Goal: Task Accomplishment & Management: Use online tool/utility

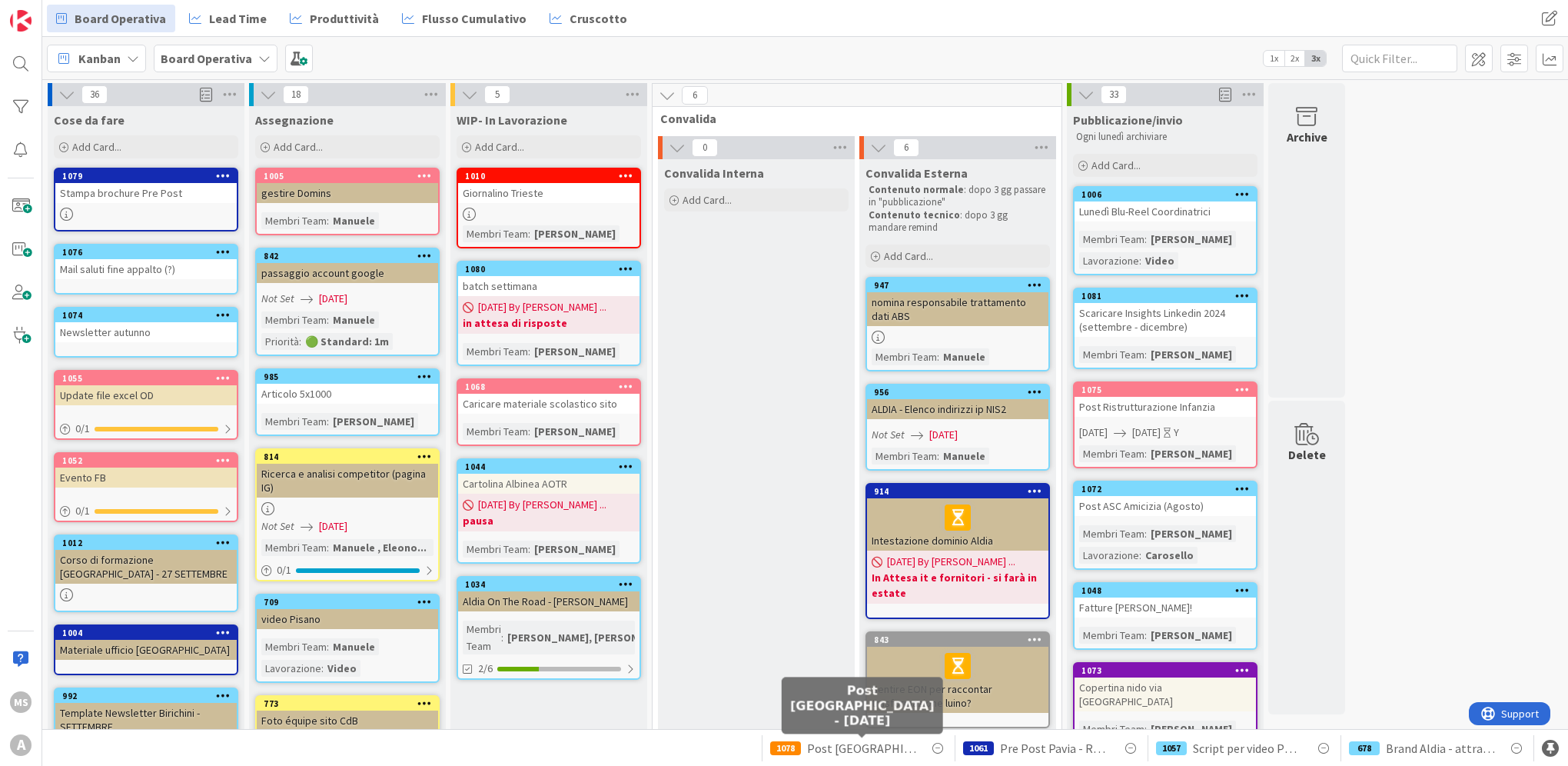
click at [884, 743] on span "Post Genova - 21/08/2025" at bounding box center [861, 747] width 109 height 19
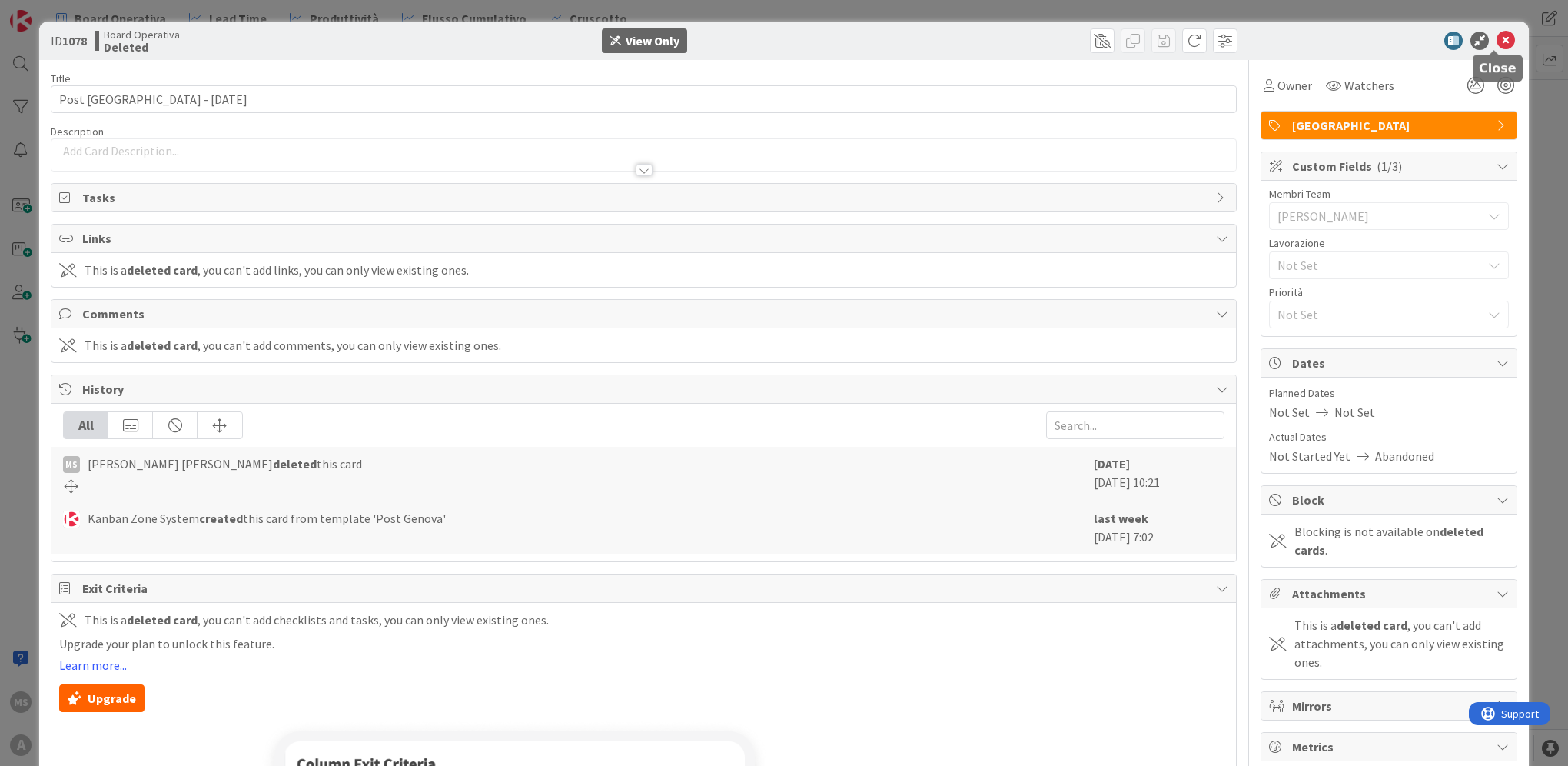
click at [1496, 36] on icon at bounding box center [1505, 40] width 19 height 19
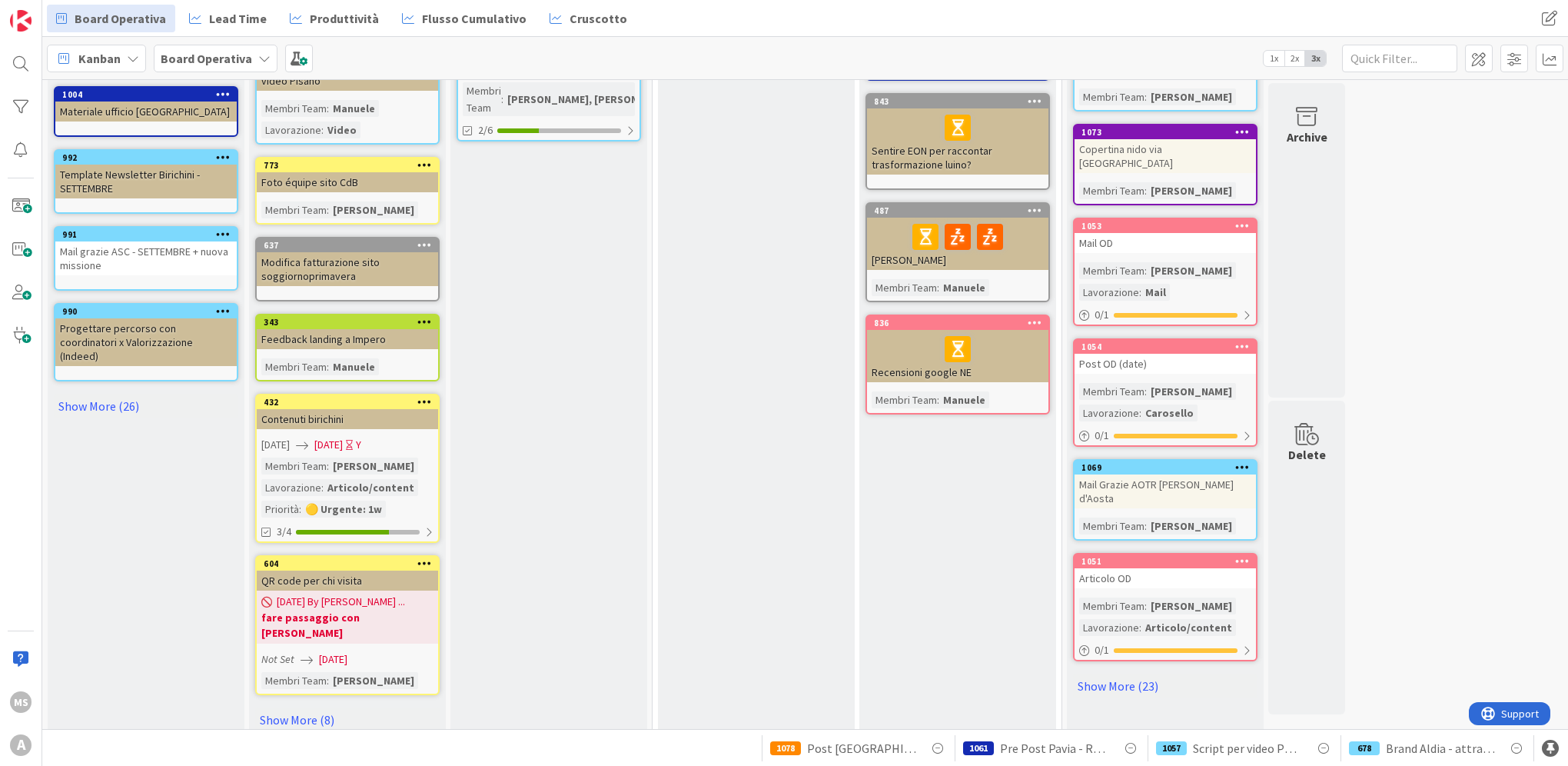
scroll to position [539, 0]
click at [292, 708] on link "Show More (8)" at bounding box center [347, 719] width 184 height 25
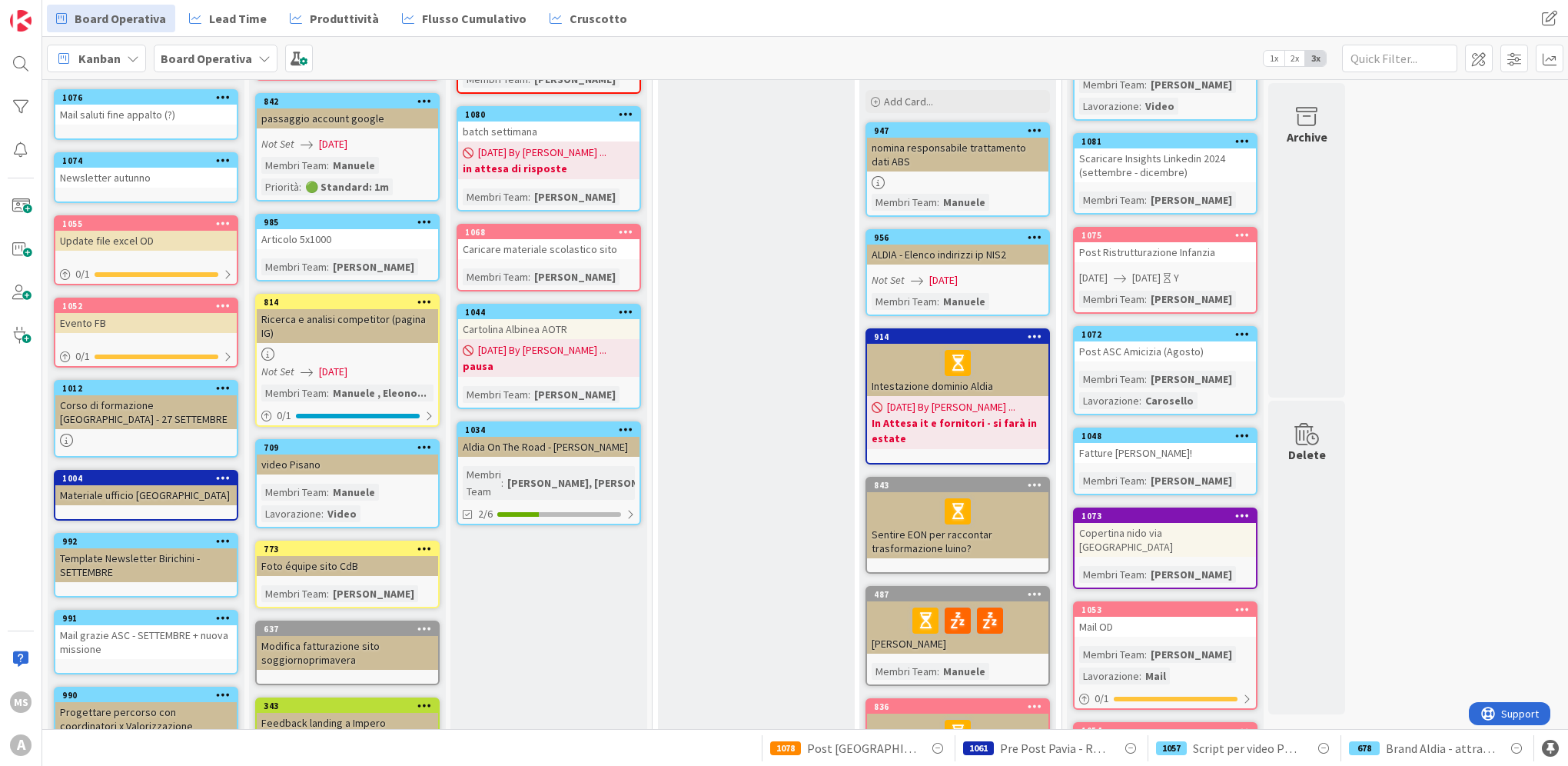
scroll to position [0, 0]
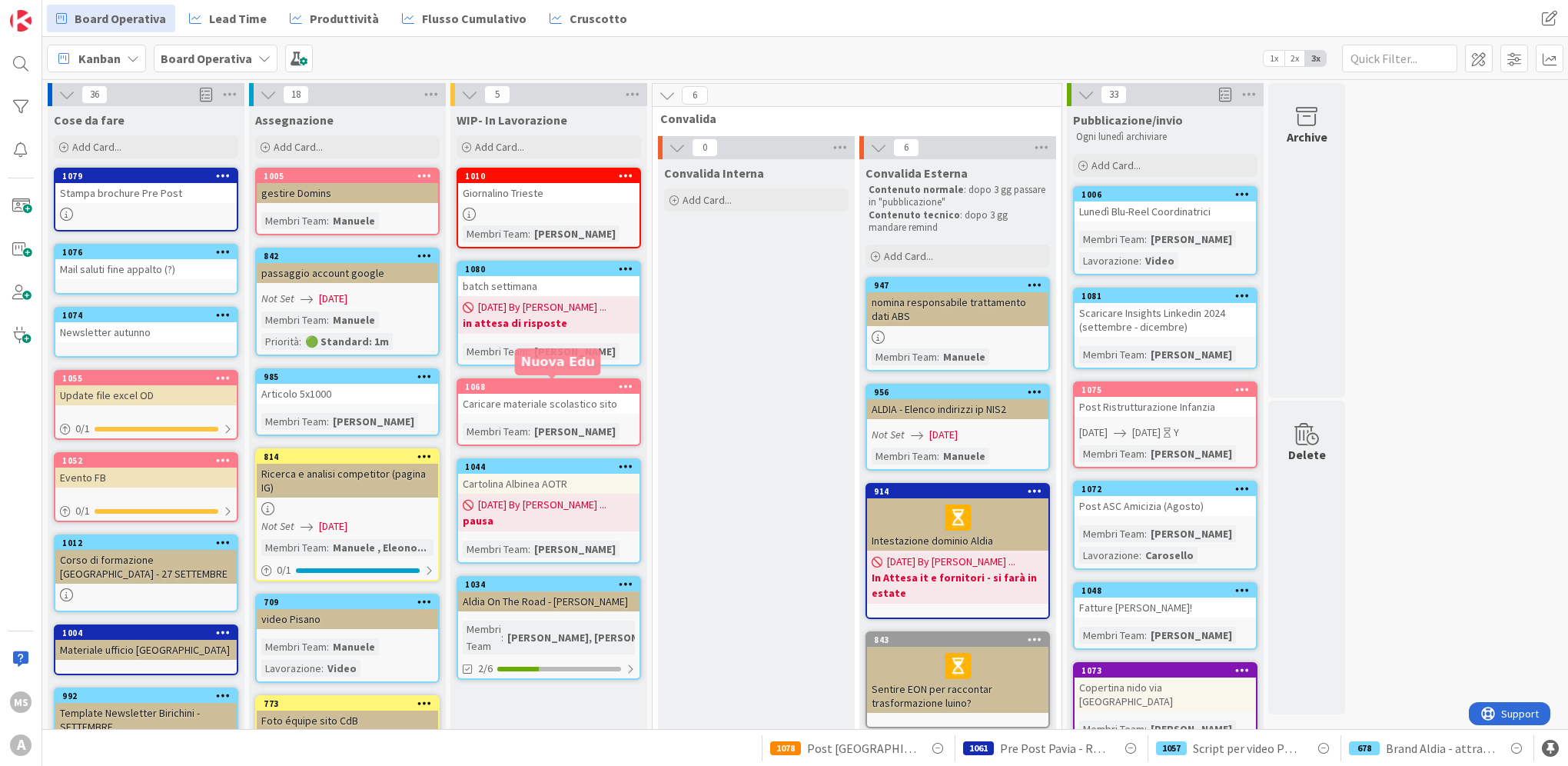
click at [551, 386] on div "1068" at bounding box center [552, 387] width 174 height 11
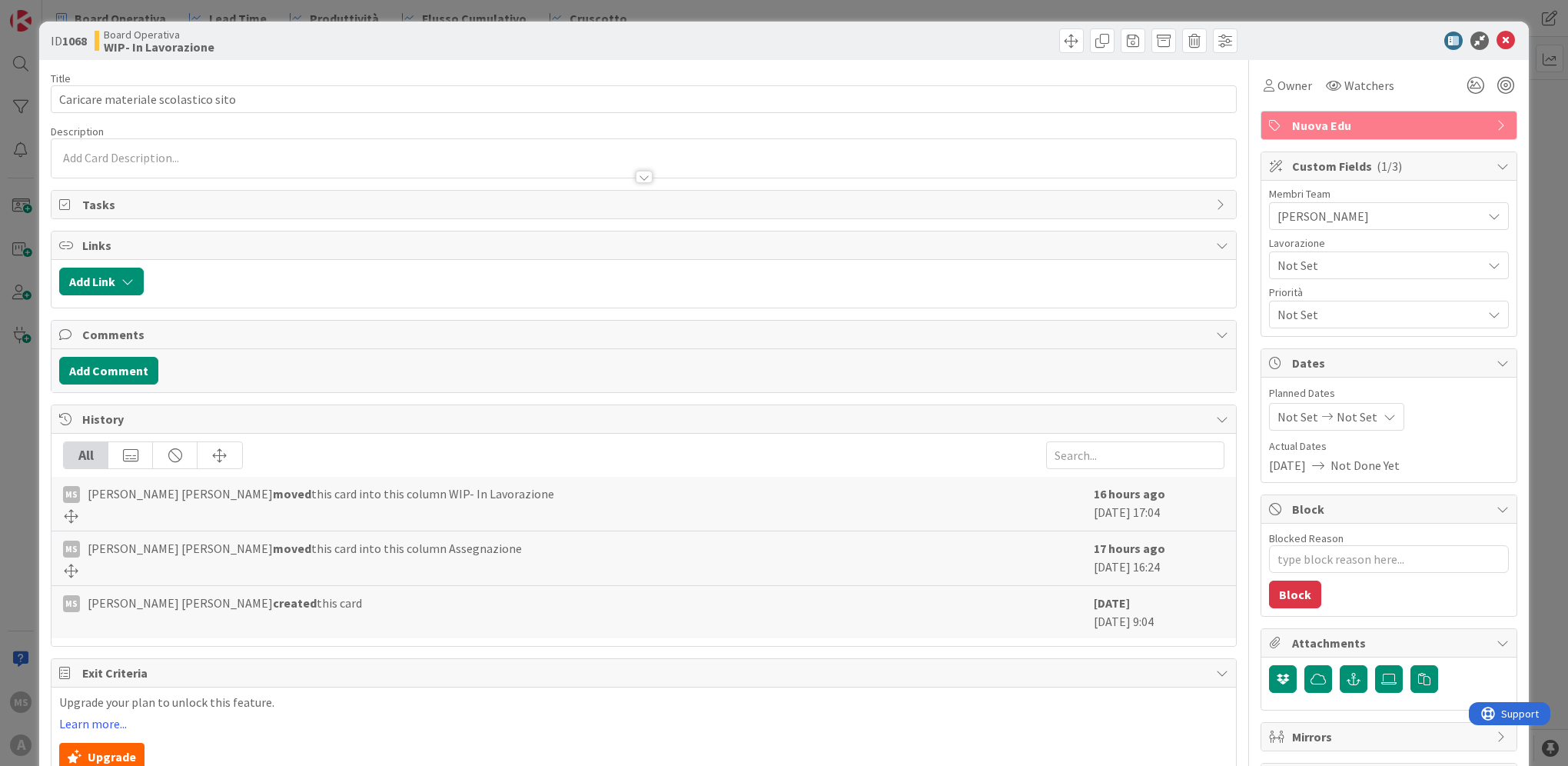
type textarea "x"
click at [1333, 566] on textarea "Blocked Reason" at bounding box center [1388, 559] width 240 height 28
type textarea "c"
type textarea "x"
type textarea "ch"
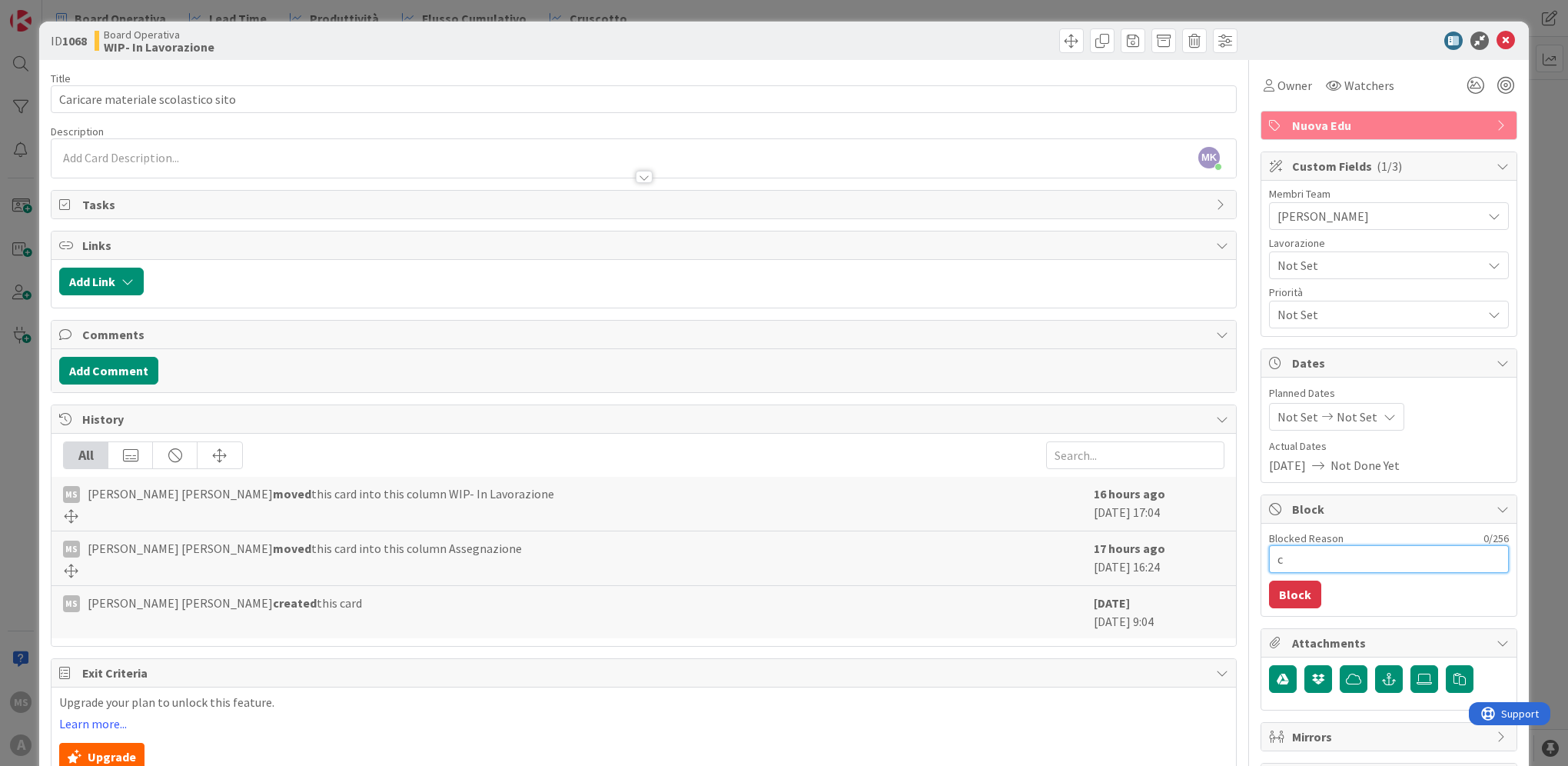
type textarea "x"
type textarea "che"
type textarea "x"
type textarea "chec"
type textarea "x"
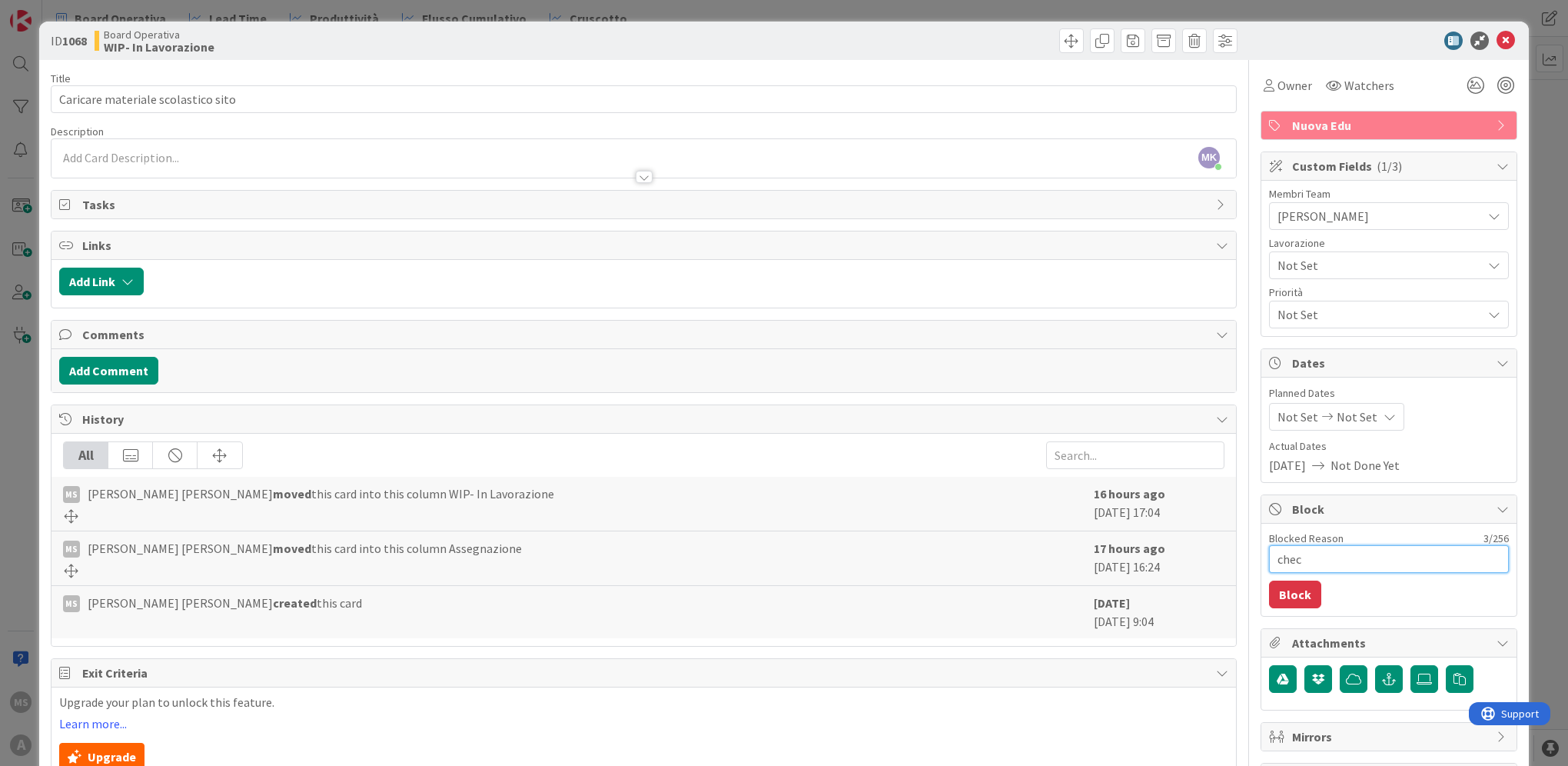
type textarea "check"
type textarea "x"
type textarea "check"
type textarea "x"
type textarea "check o"
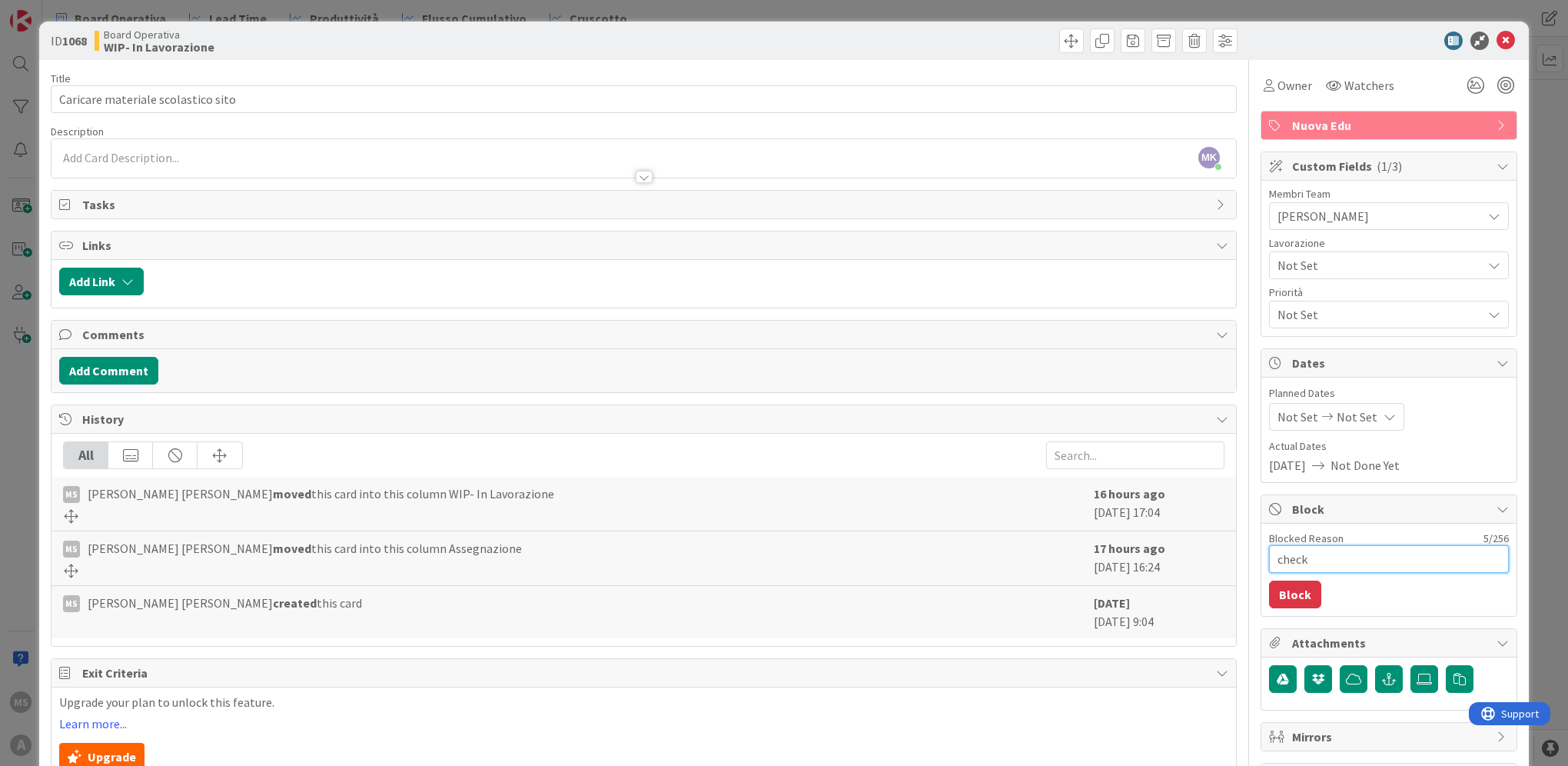
type textarea "x"
type textarea "check or"
type textarea "x"
type textarea "check ora"
type textarea "x"
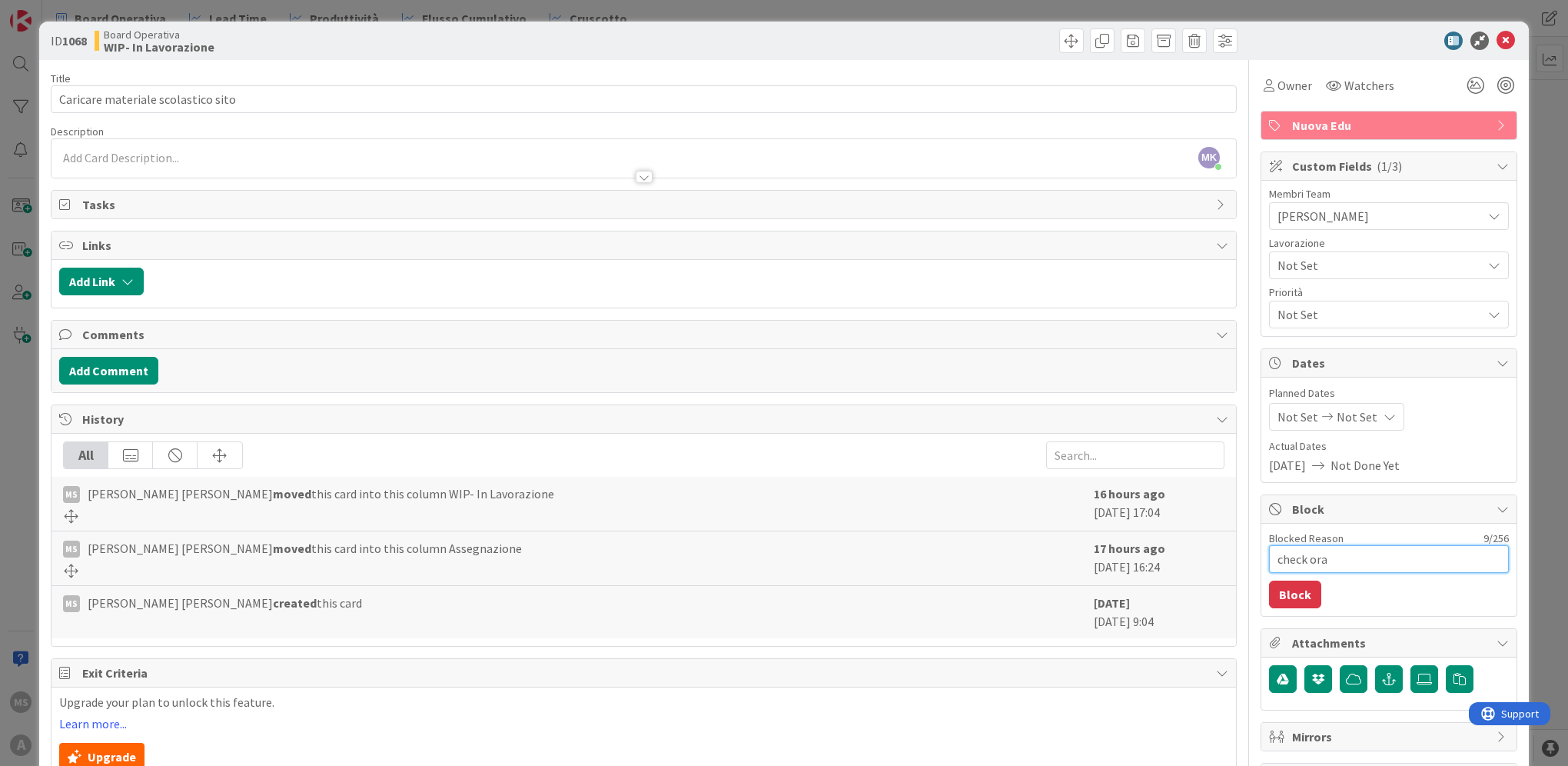
type textarea "check orar"
type textarea "x"
type textarea "check orari"
type textarea "x"
type textarea "check orari"
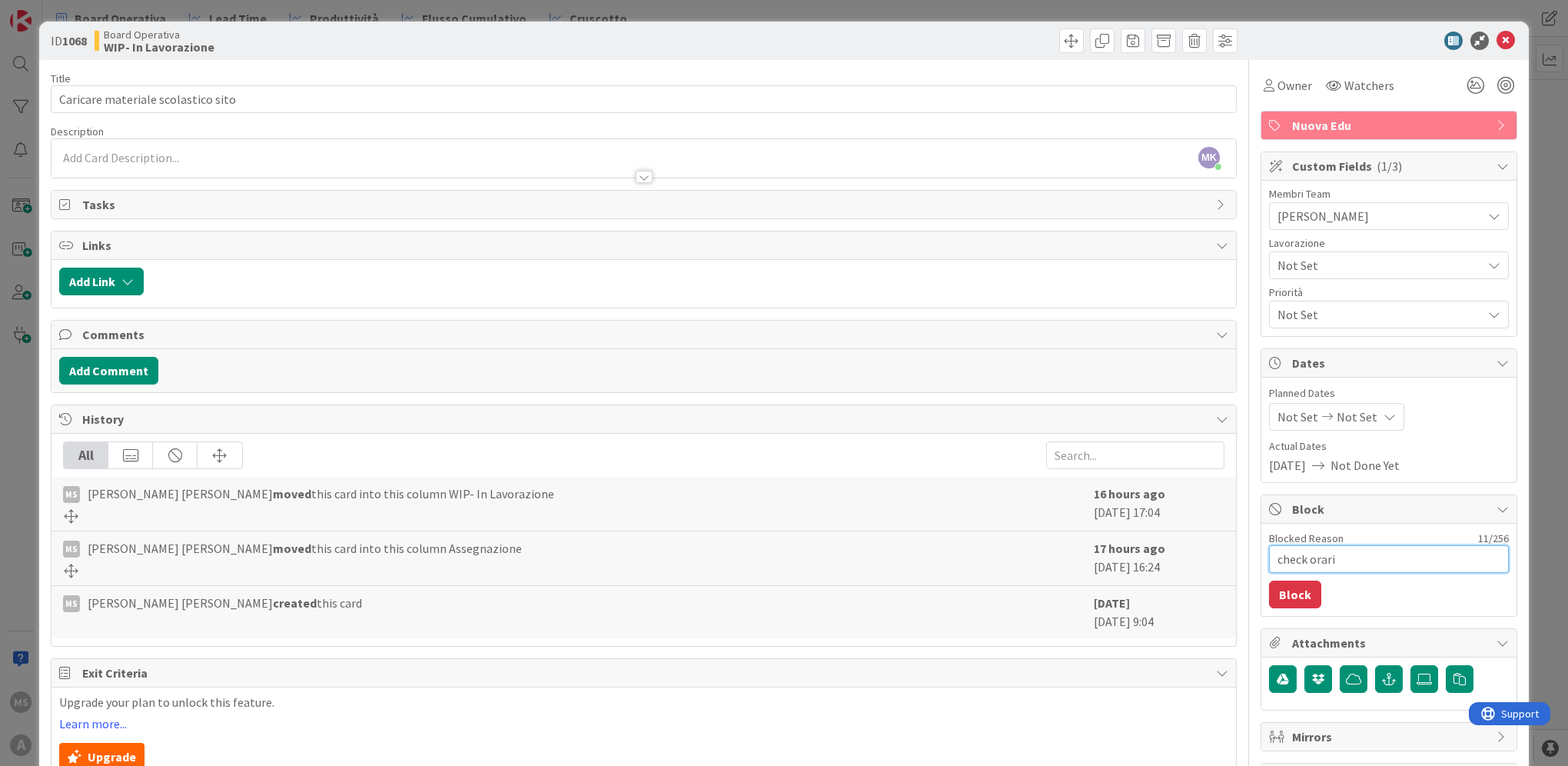
type textarea "x"
type textarea "check orari -"
type textarea "x"
type textarea "check orari -"
type textarea "x"
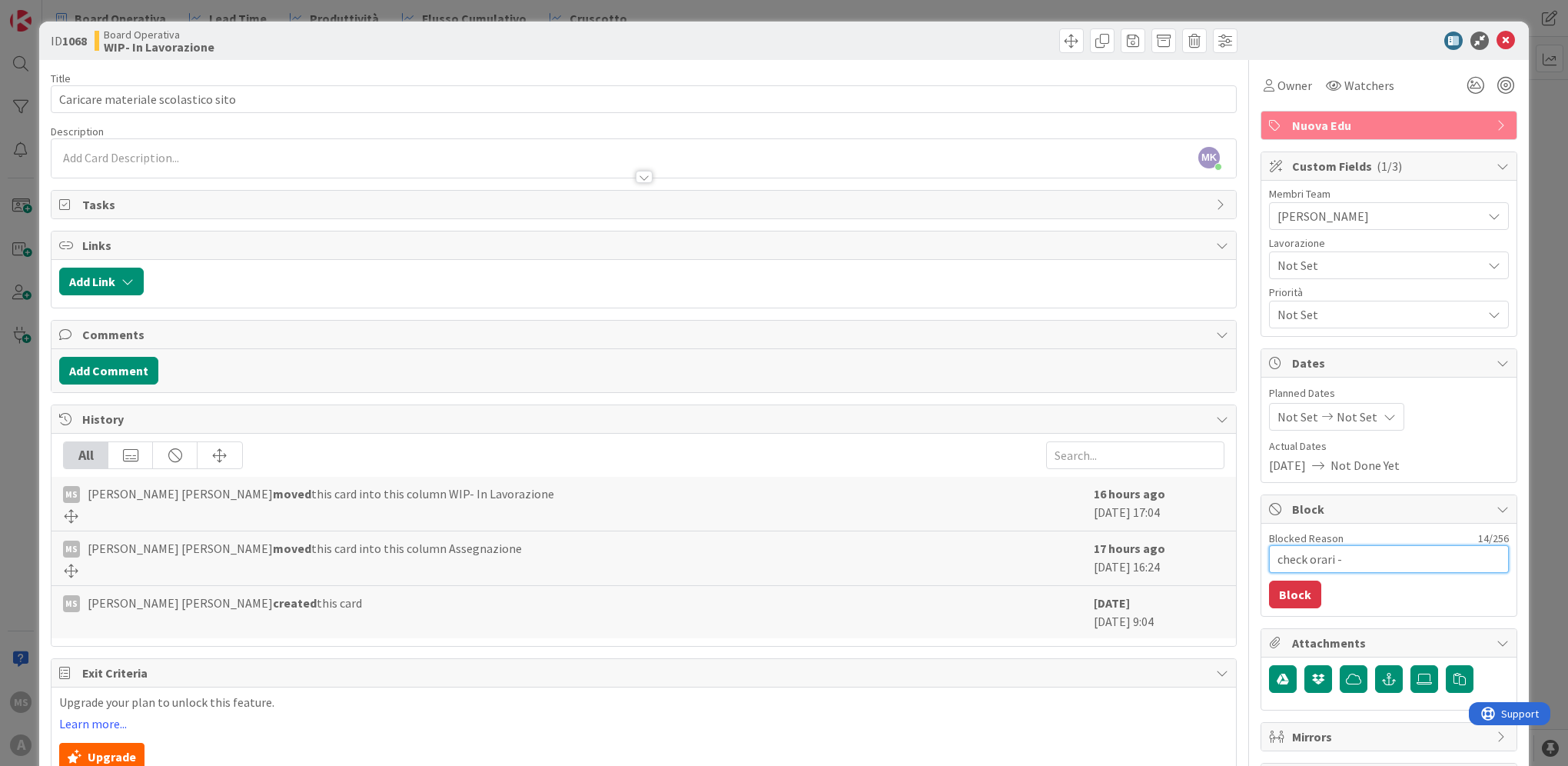
type textarea "check orari - i"
type textarea "x"
type textarea "check orari - il"
type textarea "x"
type textarea "check orari - il"
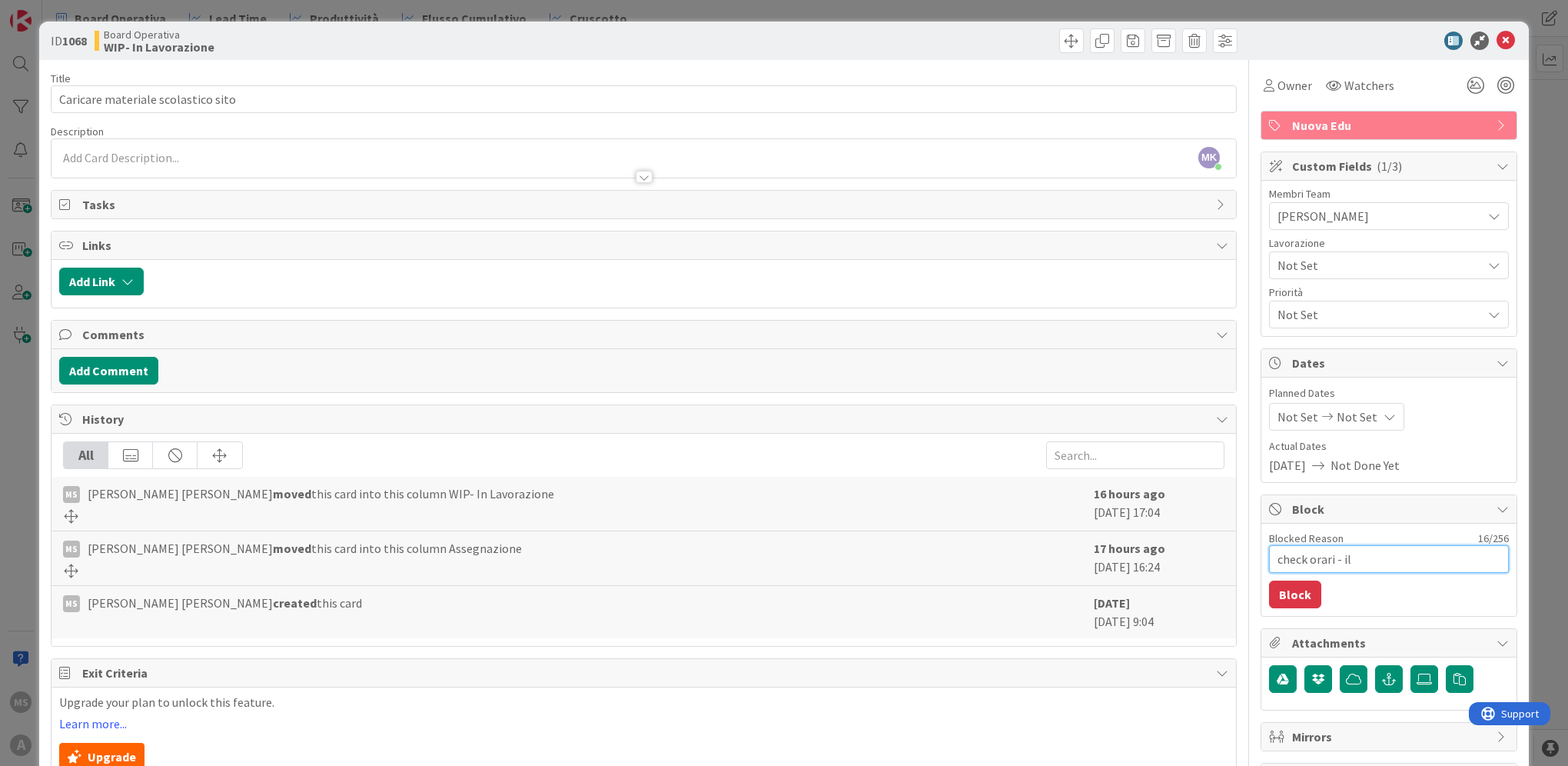
type textarea "x"
type textarea "check orari - il r"
type textarea "x"
type textarea "check orari - il re"
type textarea "x"
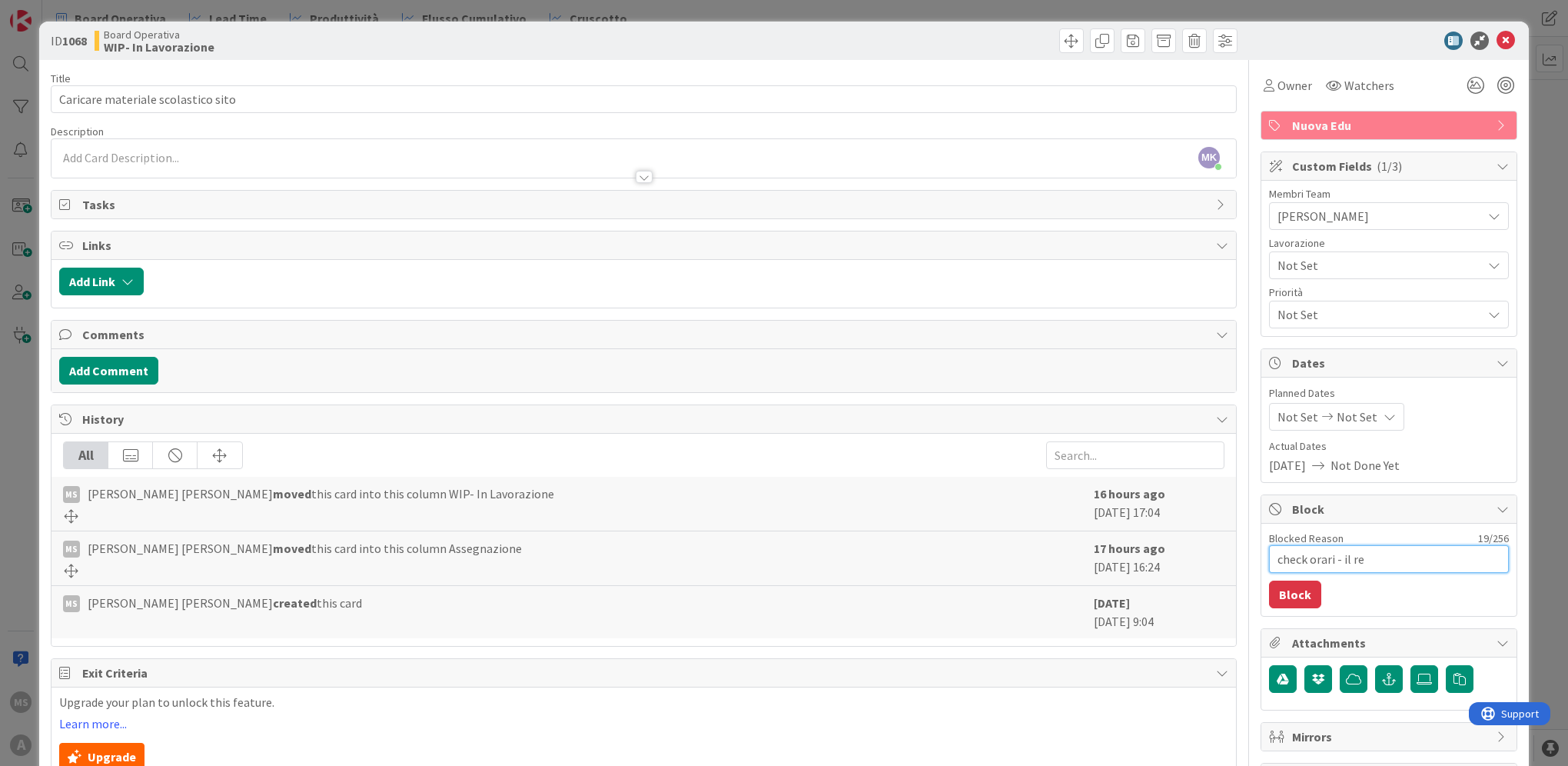
type textarea "check orari - il res"
type textarea "x"
type textarea "check orari - il rest"
type textarea "x"
type textarea "check orari - il resto"
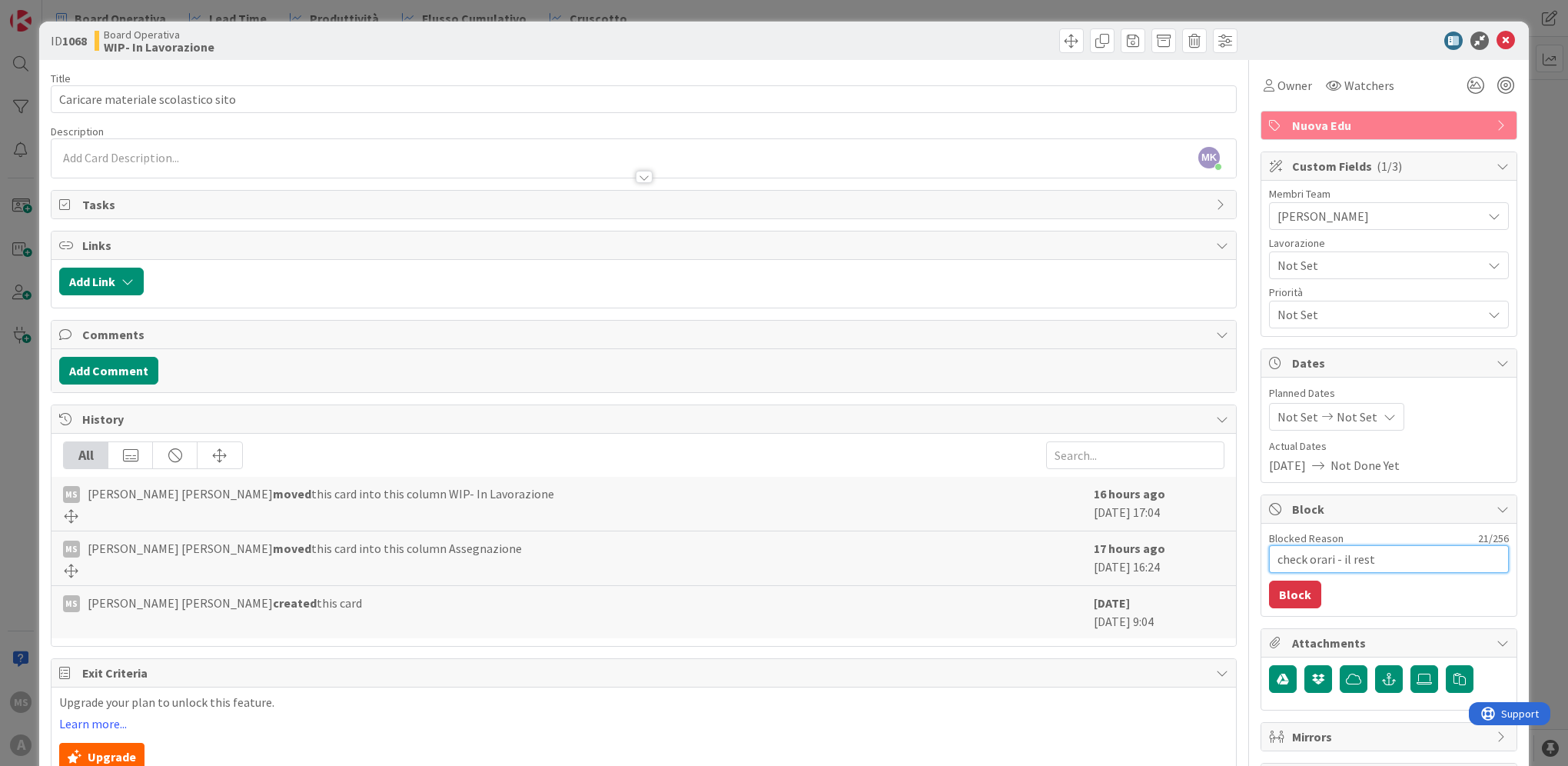
type textarea "x"
type textarea "check orari - il resto"
type textarea "x"
type textarea "check orari - il resto p"
type textarea "x"
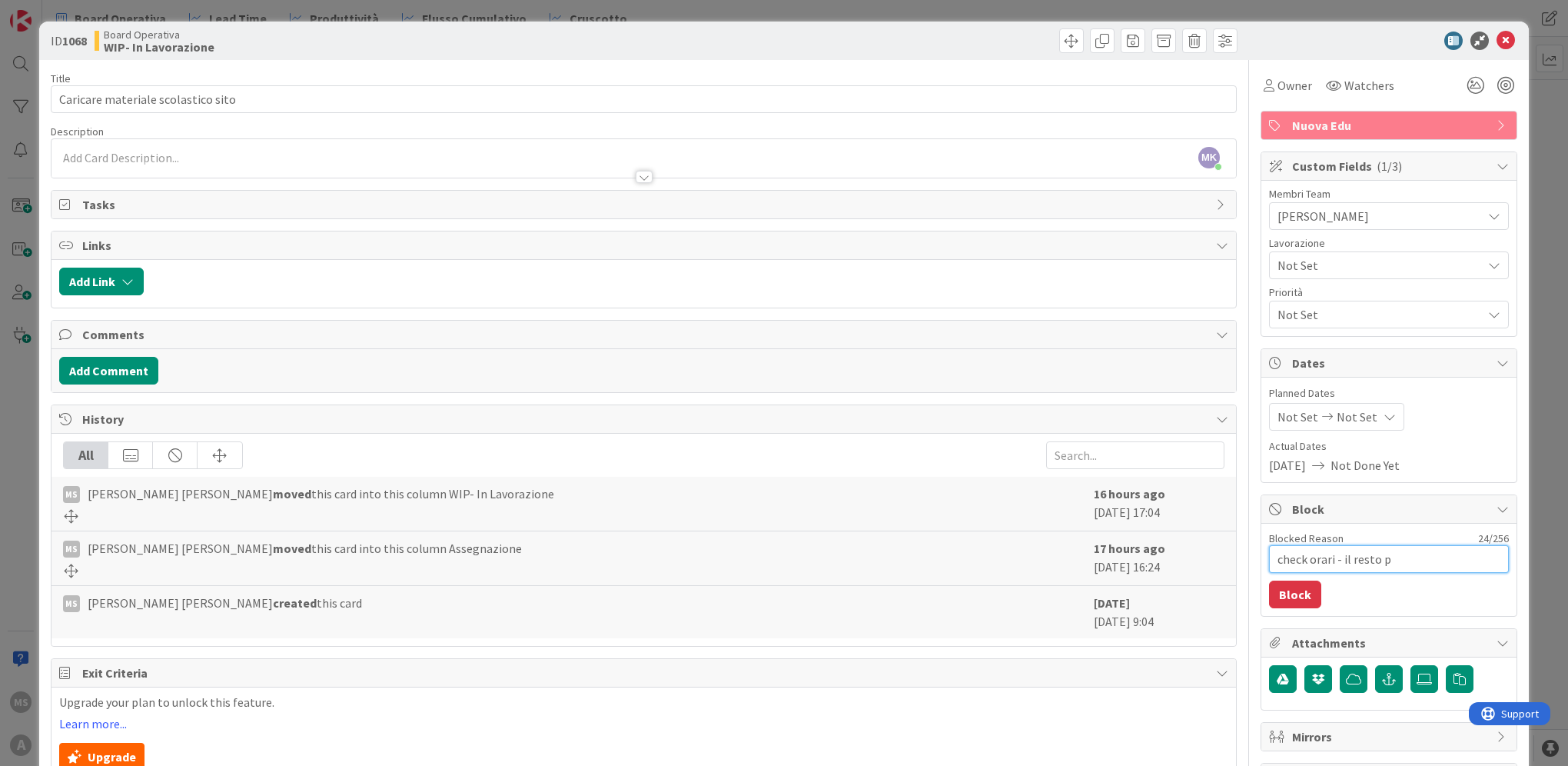
type textarea "check orari - il resto p"
type textarea "x"
type textarea "check orari - il resto p c"
type textarea "x"
type textarea "check orari - il resto p"
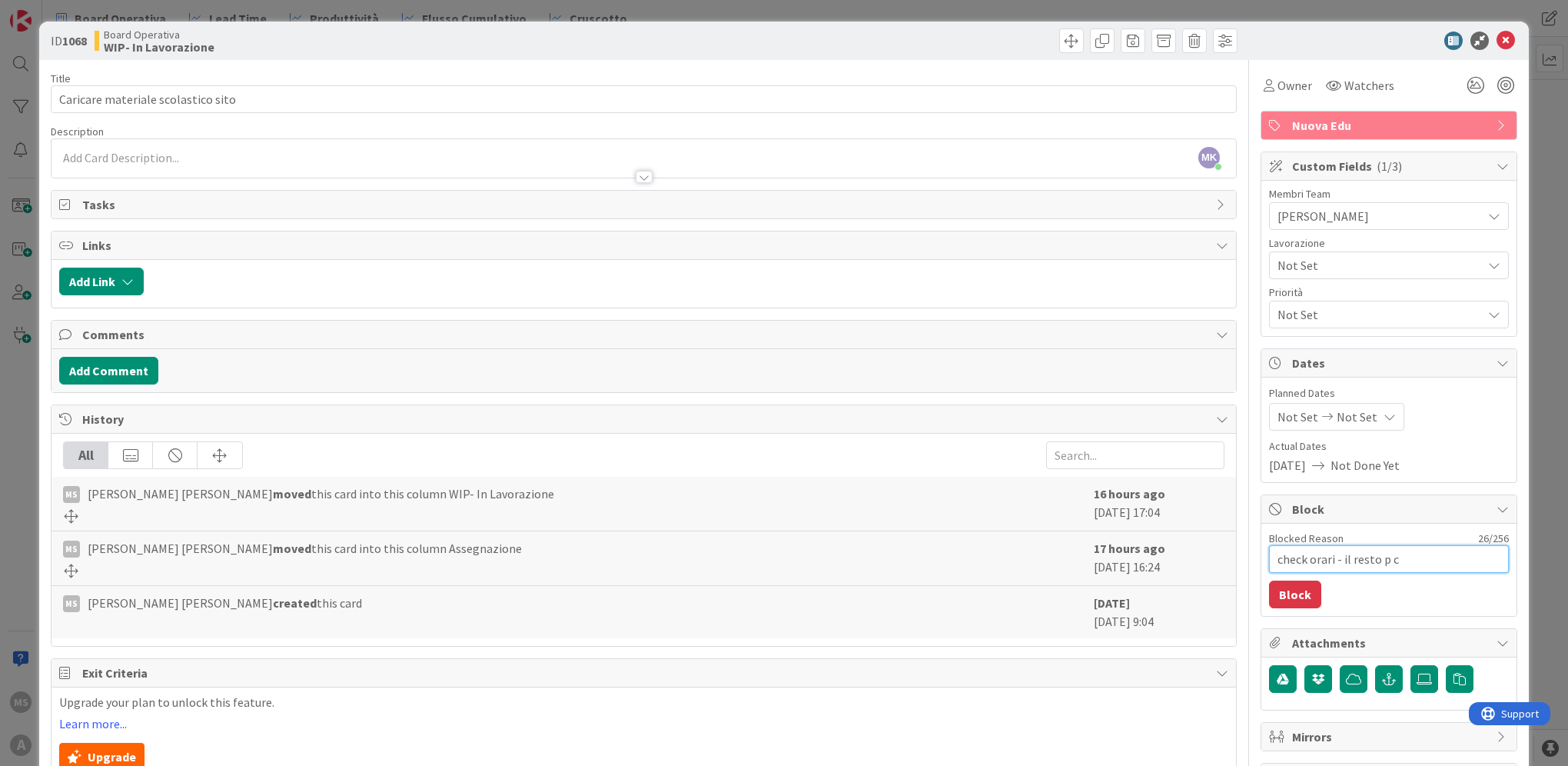
type textarea "x"
type textarea "check orari - il resto p"
type textarea "x"
type textarea "check orari - il resto pp"
type textarea "x"
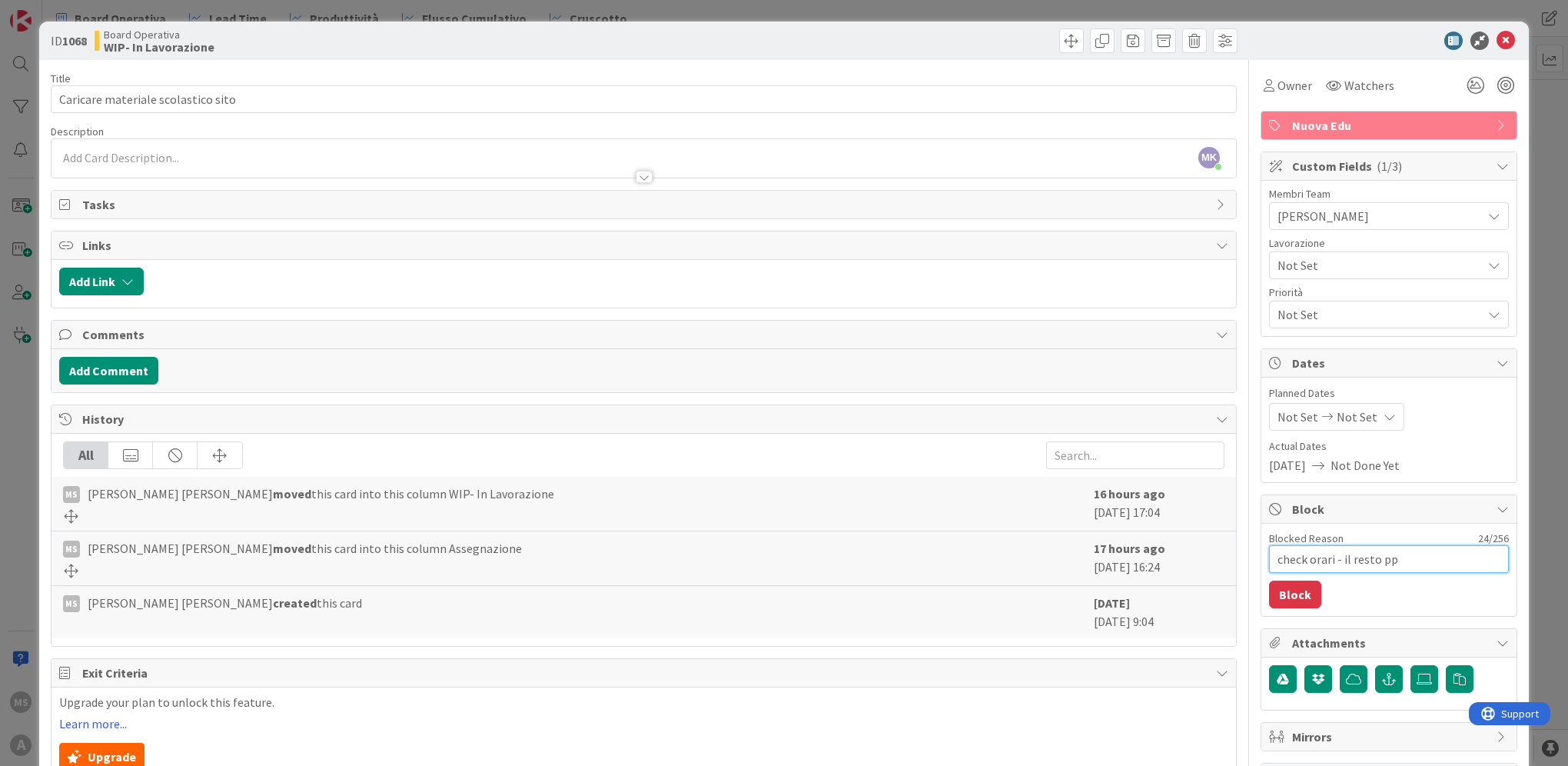
type textarea "check orari - il resto p"
type textarea "x"
type textarea "check orari - il resto"
type textarea "x"
type textarea "check orari - il resto p"
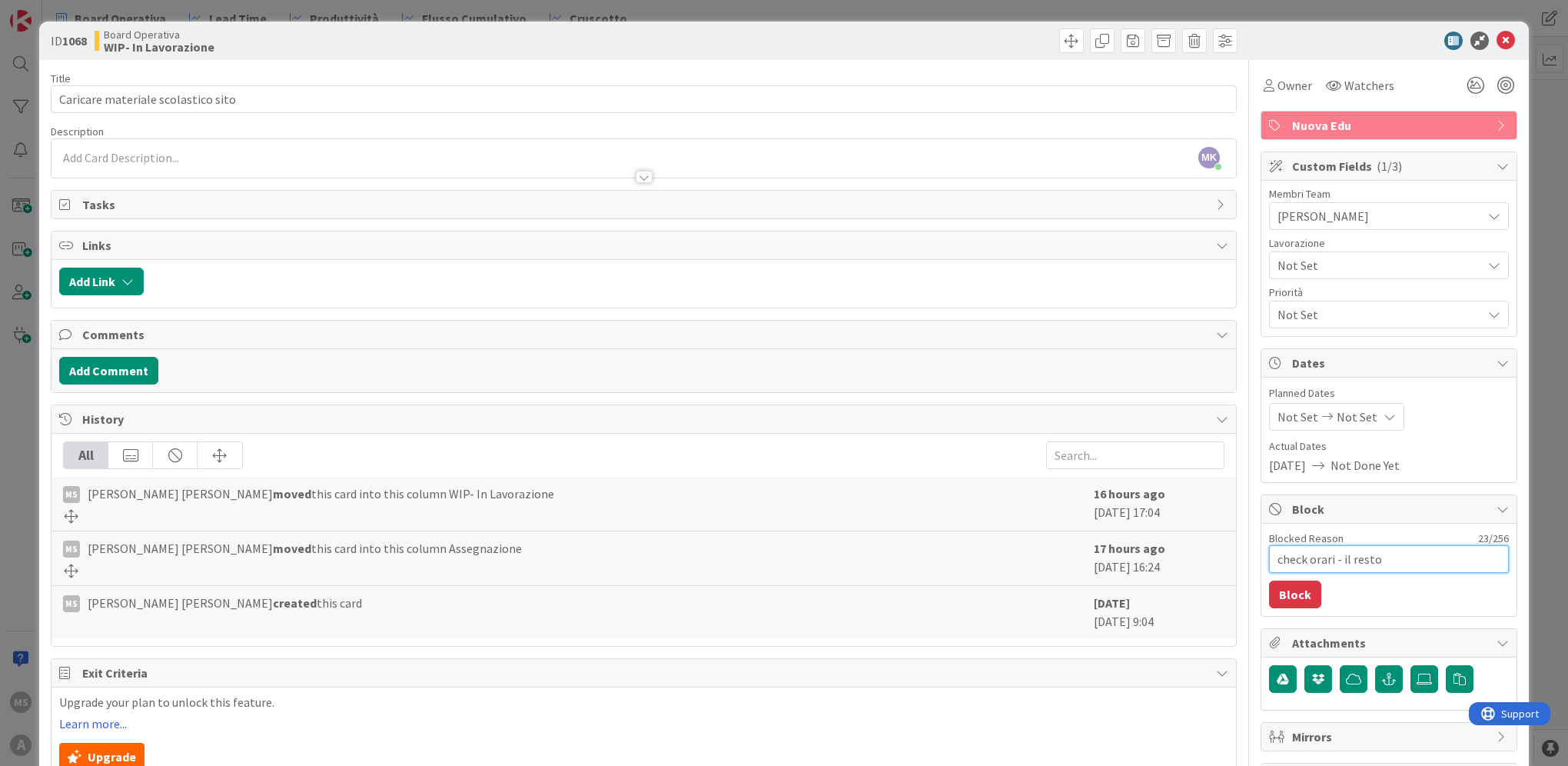
type textarea "x"
type textarea "check orari - il resto"
type textarea "x"
type textarea "check orari - il resto è"
type textarea "x"
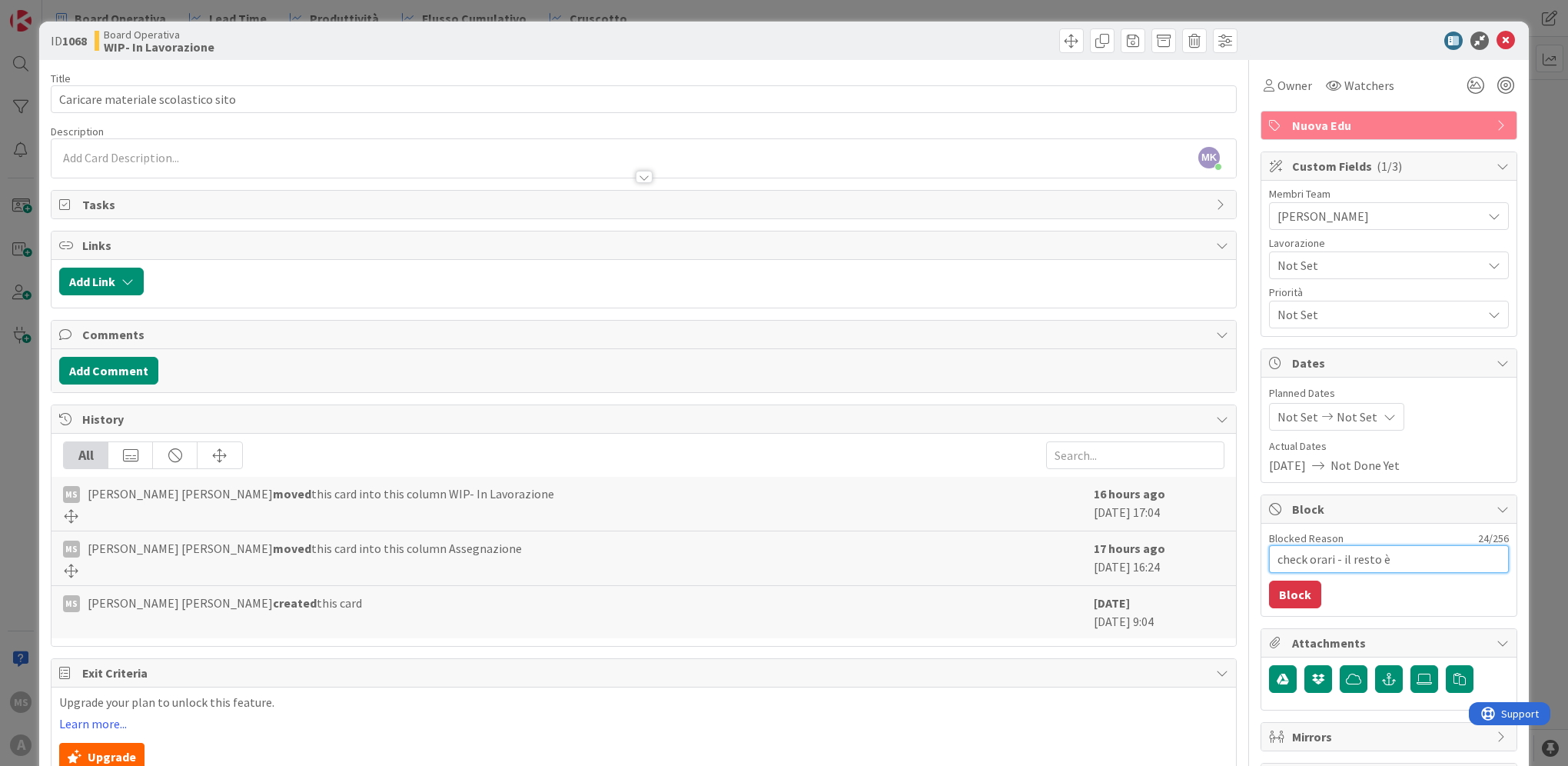
type textarea "check orari - il resto è"
type textarea "x"
type textarea "check orari - il resto è c"
type textarea "x"
type textarea "check orari - il resto è ca"
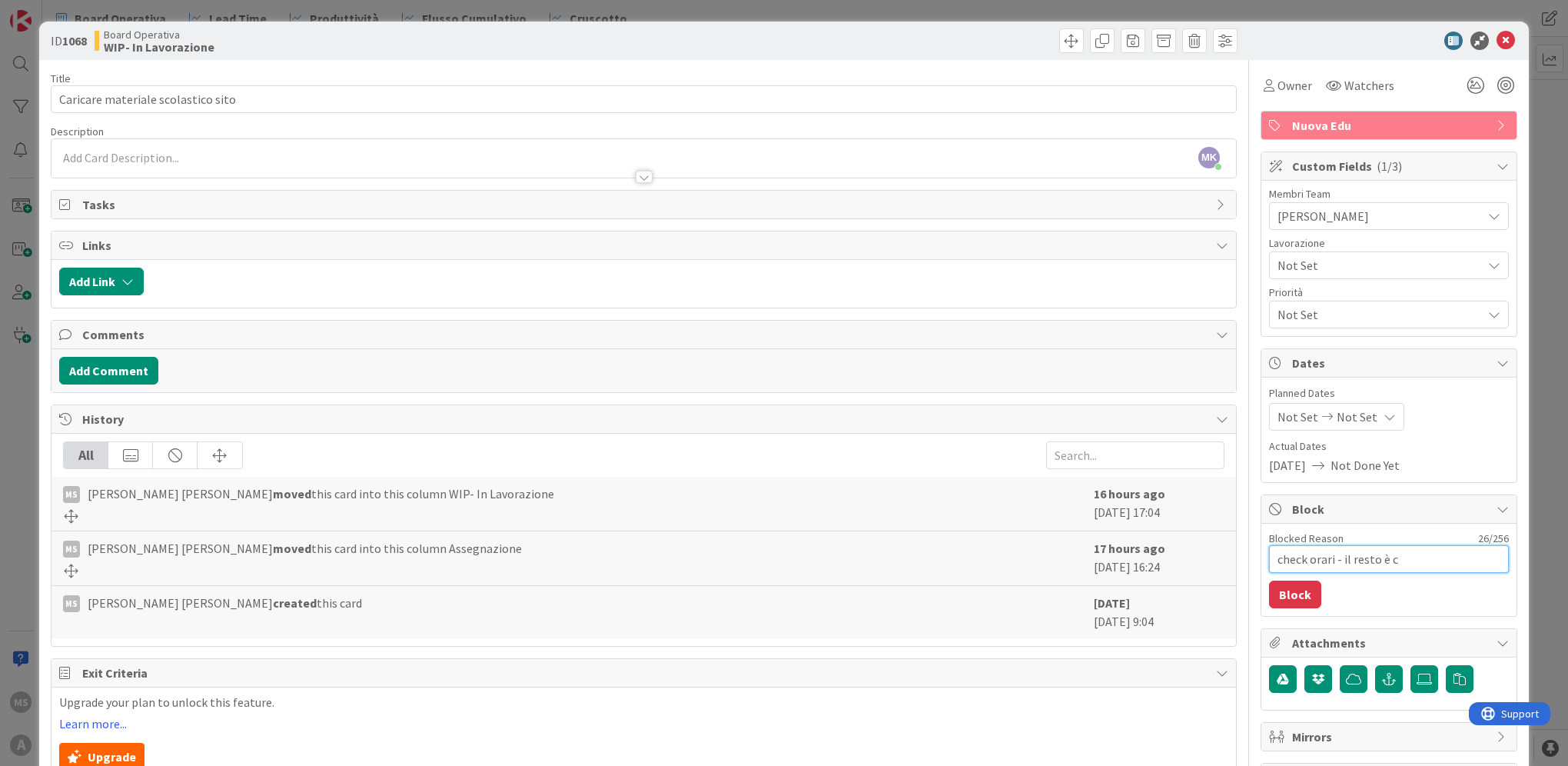
type textarea "x"
type textarea "check orari - il resto è car"
type textarea "x"
type textarea "check orari - il resto è cari"
type textarea "x"
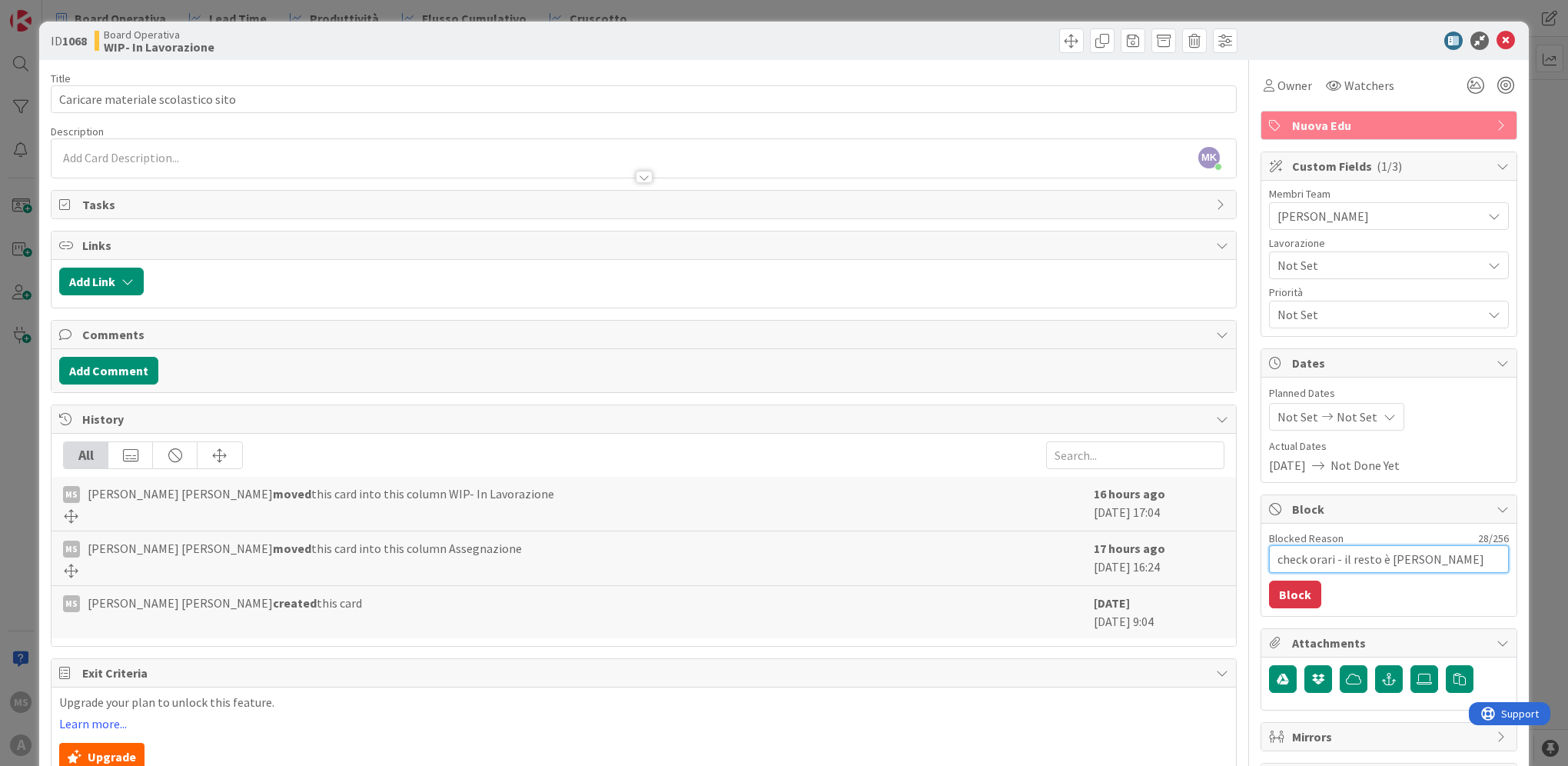
type textarea "check orari - il resto è caric"
type textarea "x"
type textarea "check orari - il resto è carica"
type textarea "x"
type textarea "check orari - il resto è caricat"
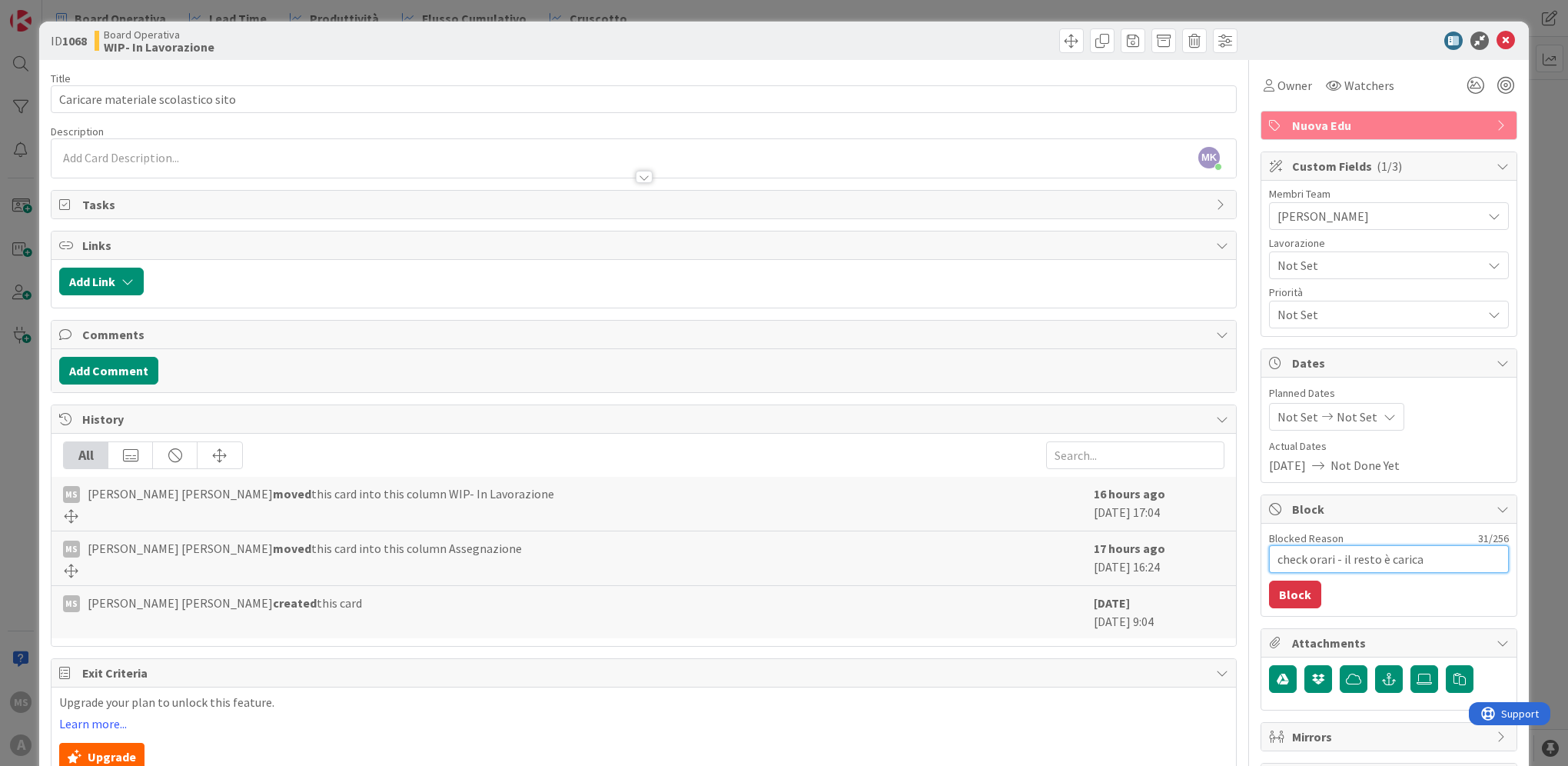
type textarea "x"
type textarea "check orari - il resto è caricato"
type textarea "x"
type textarea "check orari - il resto è caricato"
click at [1268, 593] on button "Block" at bounding box center [1294, 593] width 52 height 28
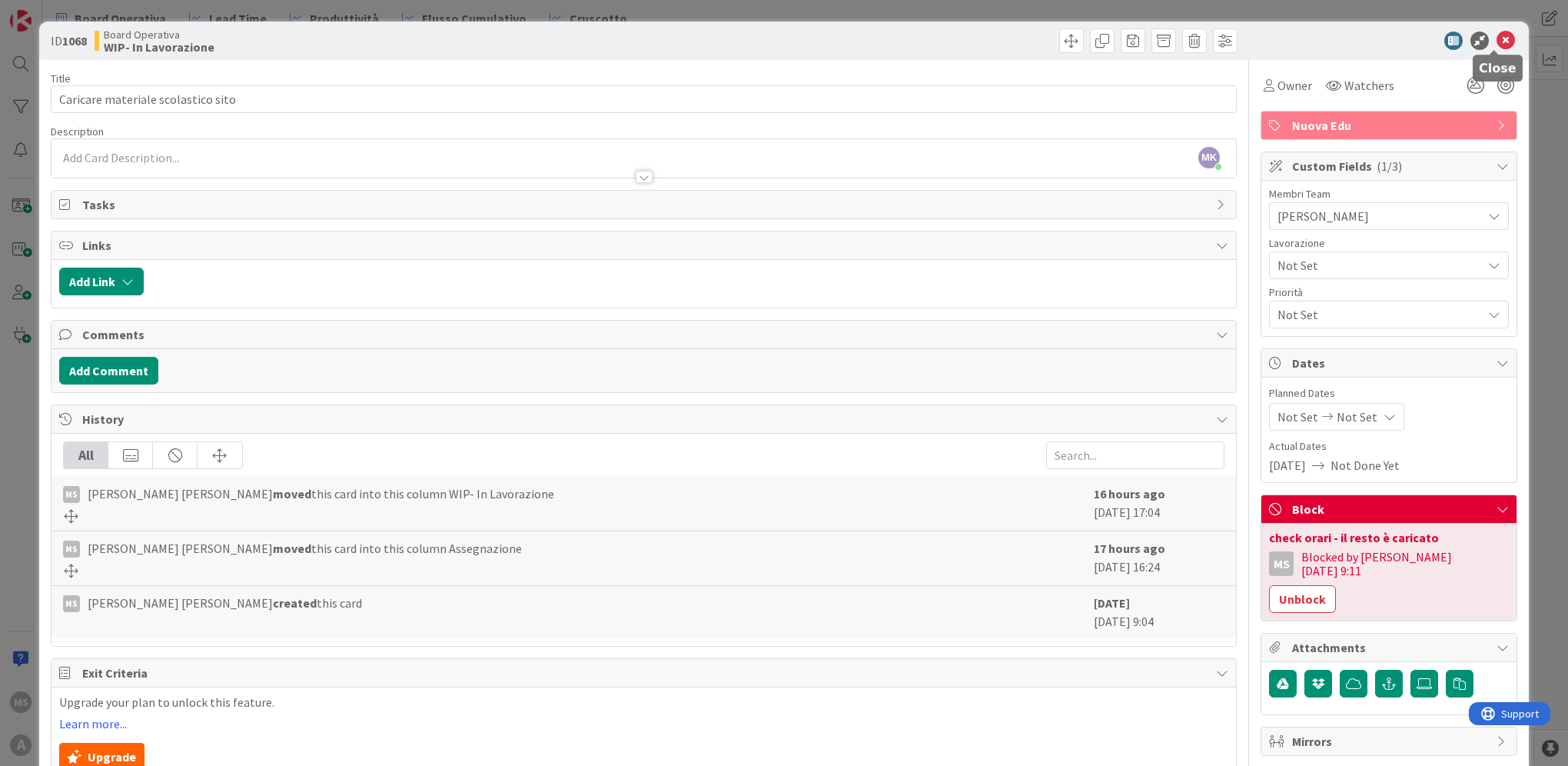
click at [1500, 31] on icon at bounding box center [1505, 40] width 19 height 19
